Goal: Ask a question

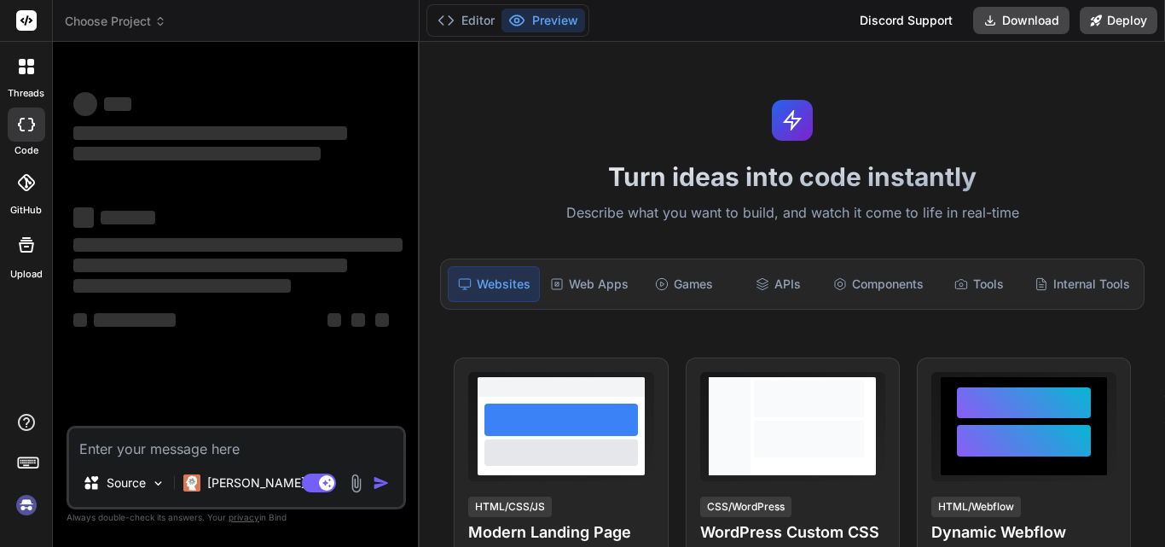
type textarea "x"
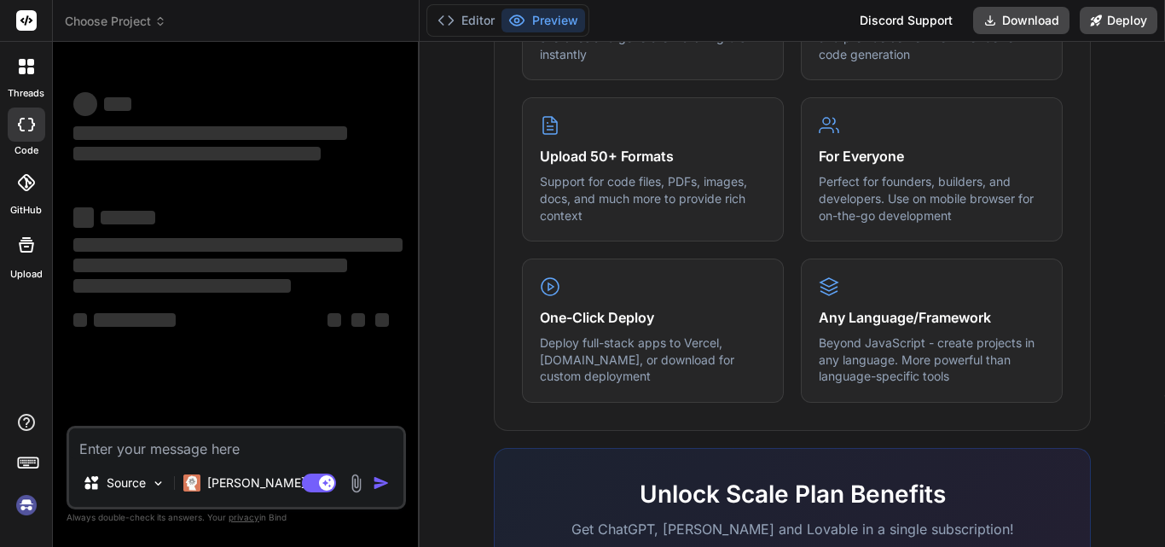
click at [166, 444] on textarea at bounding box center [236, 443] width 334 height 31
type textarea "H"
type textarea "x"
type textarea "Hi"
type textarea "x"
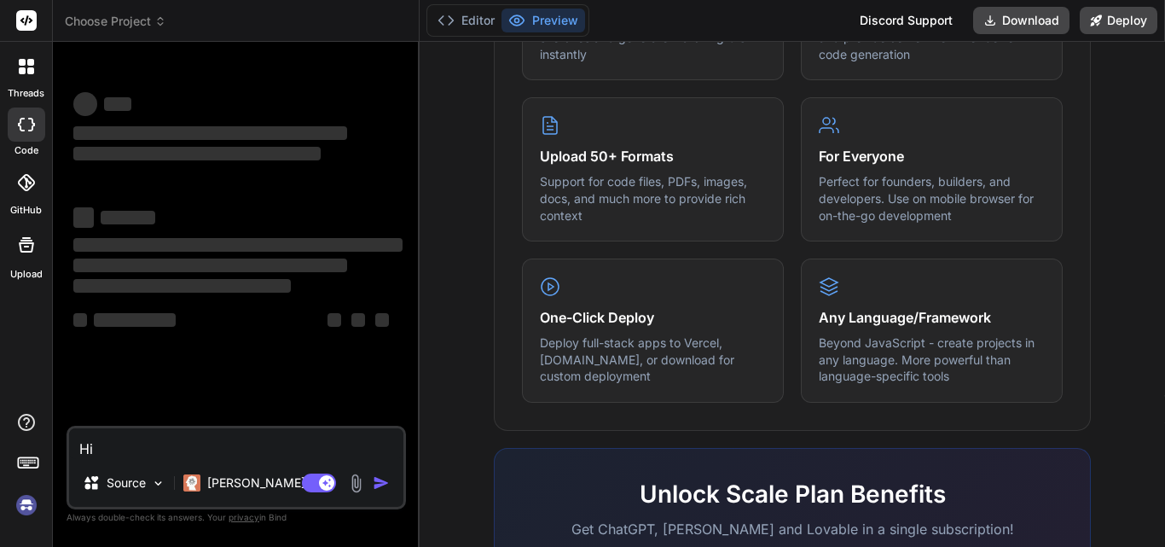
type textarea "Hi"
type textarea "x"
type textarea "Hi m"
type textarea "x"
type textarea "Hi ma"
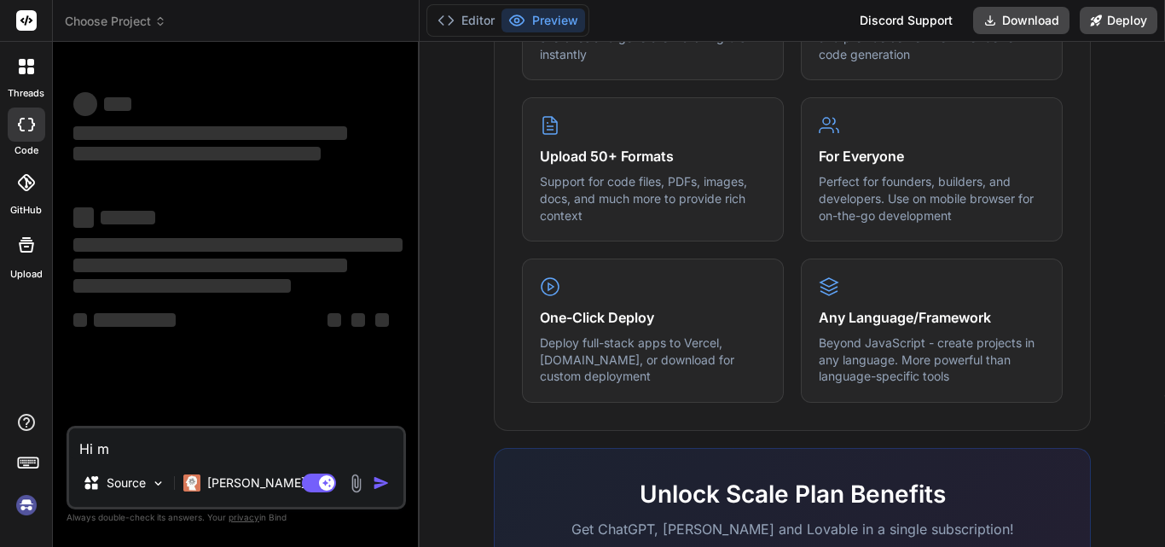
type textarea "x"
type textarea "Hi mag"
type textarea "x"
type textarea "Hi magg"
type textarea "x"
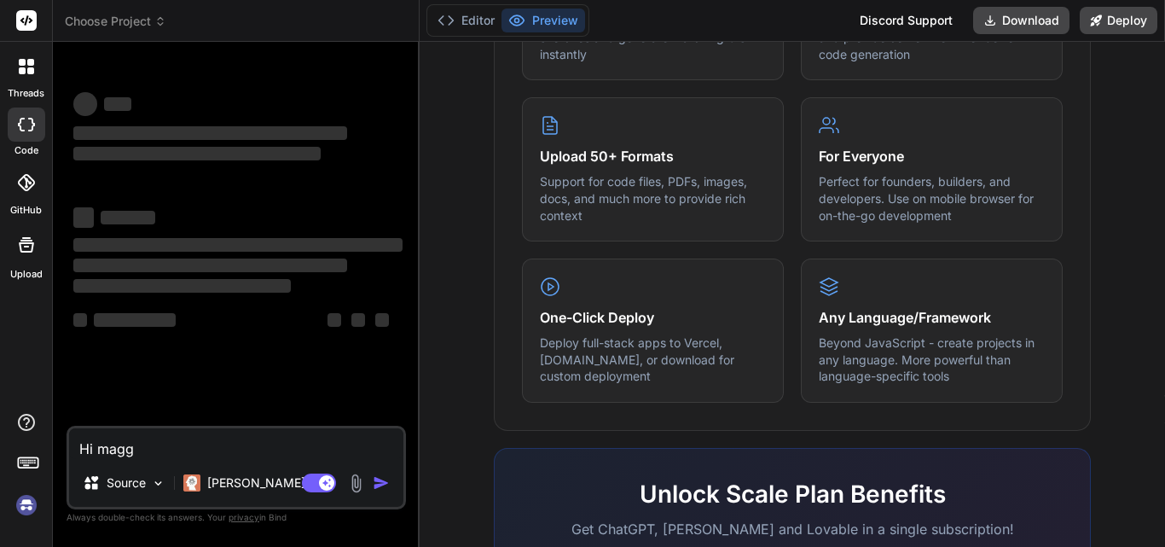
type textarea "Hi maggi"
type textarea "x"
type textarea "Hi [PERSON_NAME]"
type textarea "x"
type textarea "Hi [PERSON_NAME],"
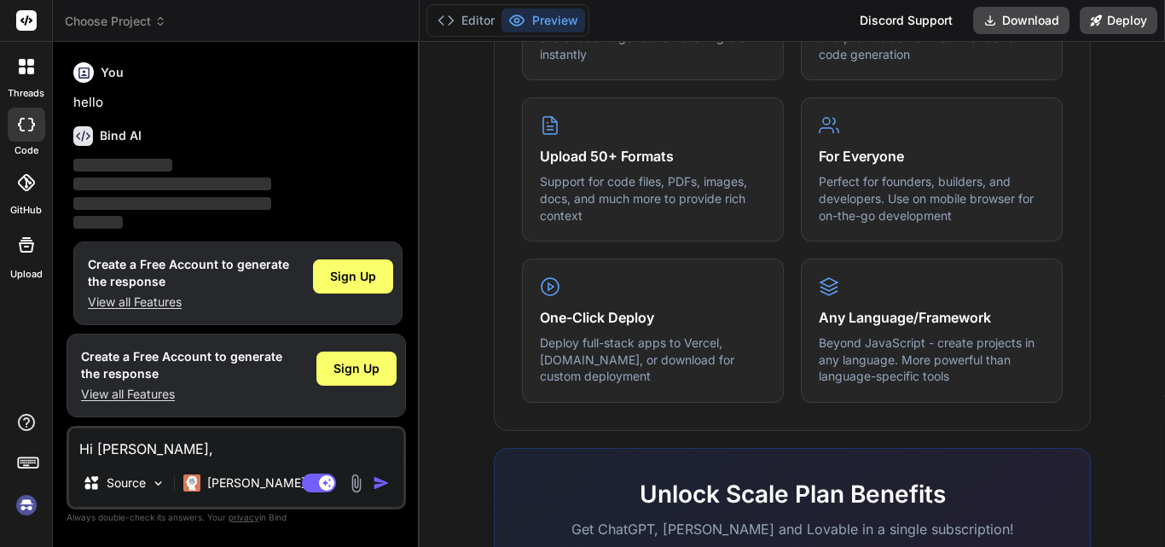
type textarea "x"
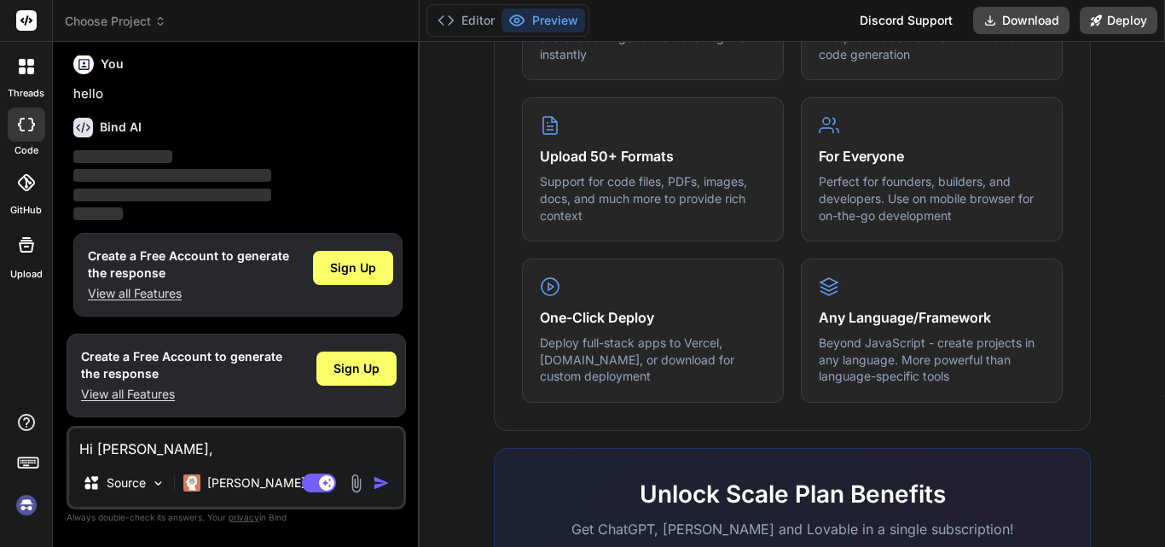
type textarea "Hi [PERSON_NAME]"
type textarea "x"
type textarea "Hi maggi"
type textarea "x"
type textarea "Hi magg"
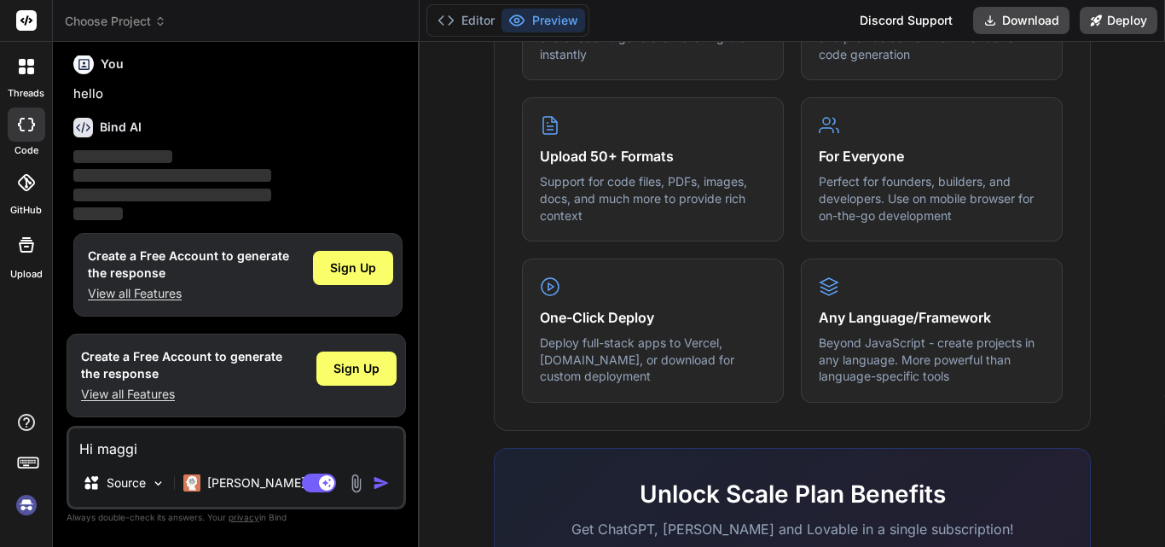
type textarea "x"
type textarea "Hi mag"
type textarea "x"
type textarea "Hi ma"
type textarea "x"
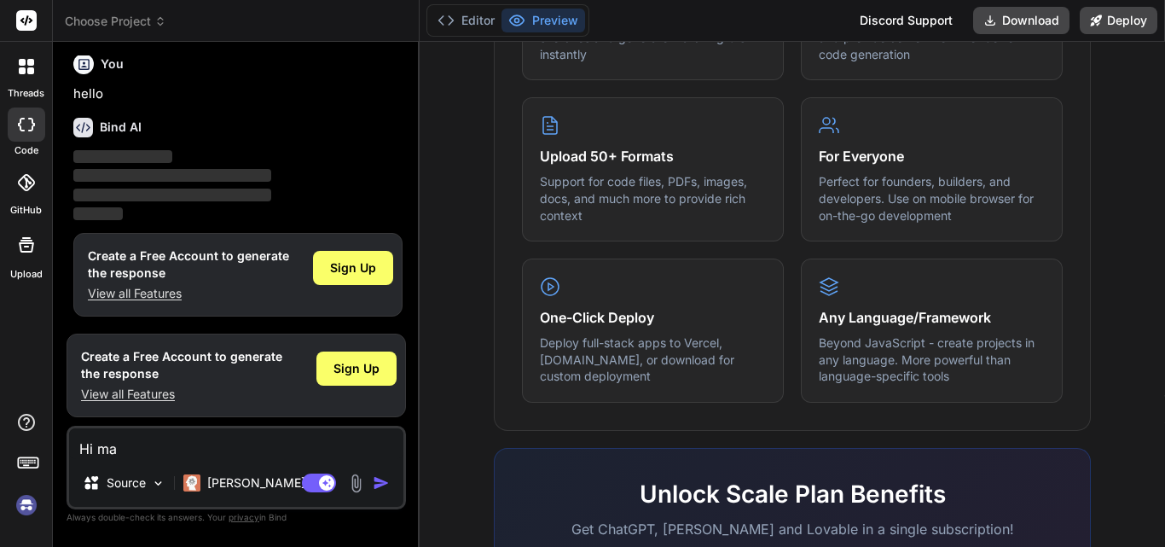
type textarea "Hi m"
type textarea "x"
type textarea "Hi"
type textarea "x"
type textarea "Hi"
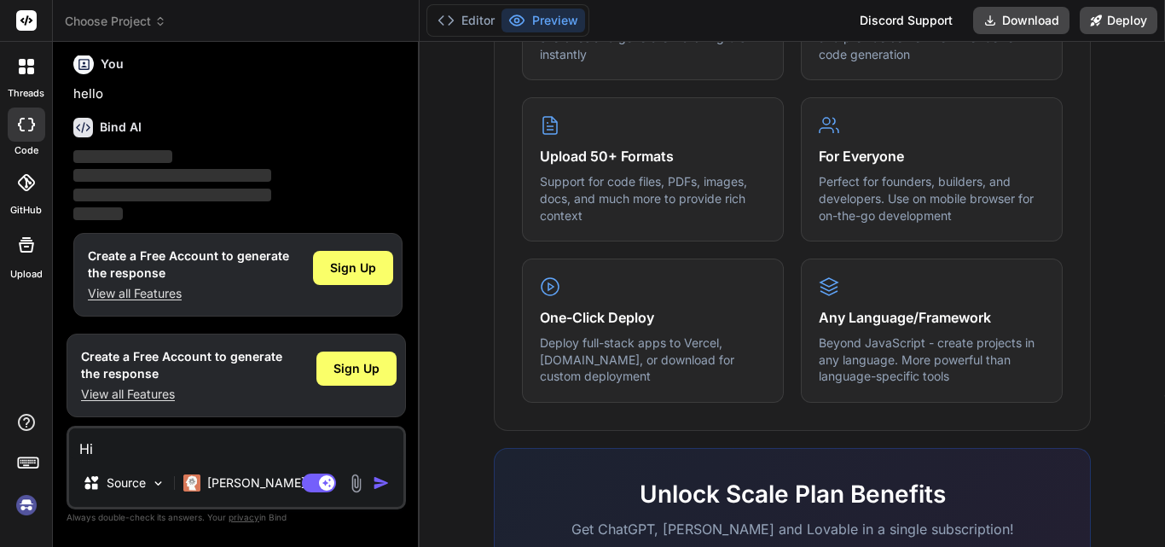
type textarea "x"
type textarea "H"
type textarea "x"
